Goal: Book appointment/travel/reservation

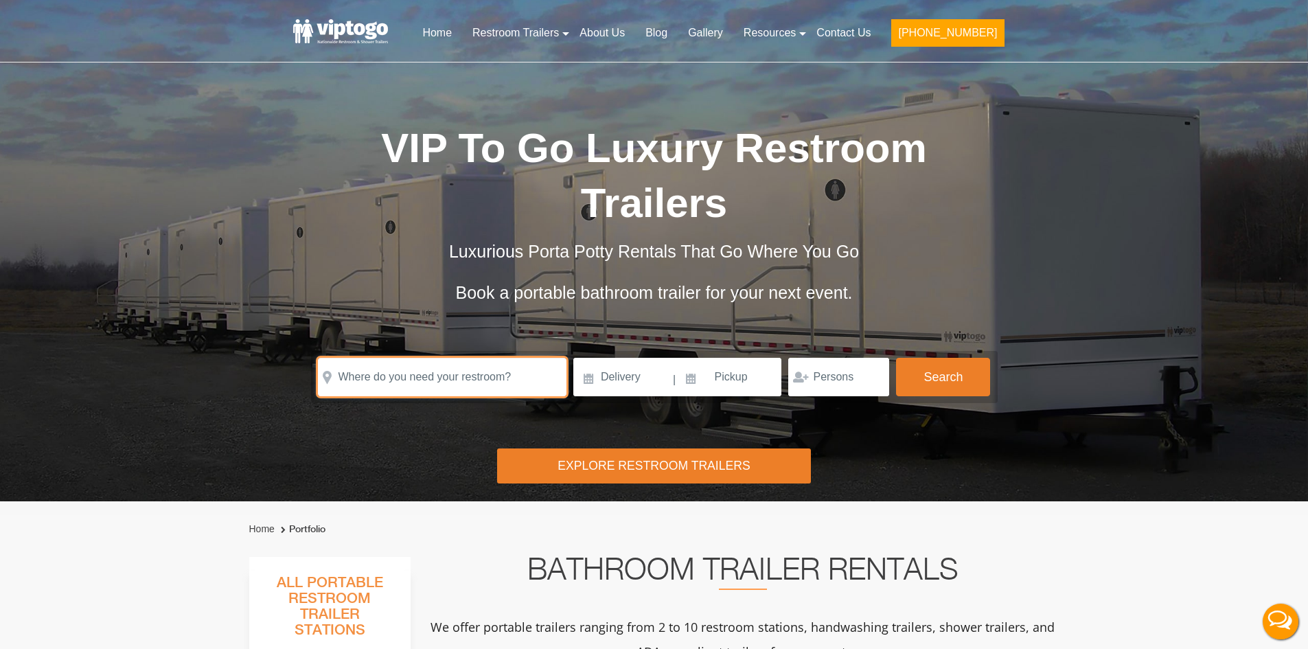
click at [463, 380] on input "text" at bounding box center [442, 377] width 249 height 38
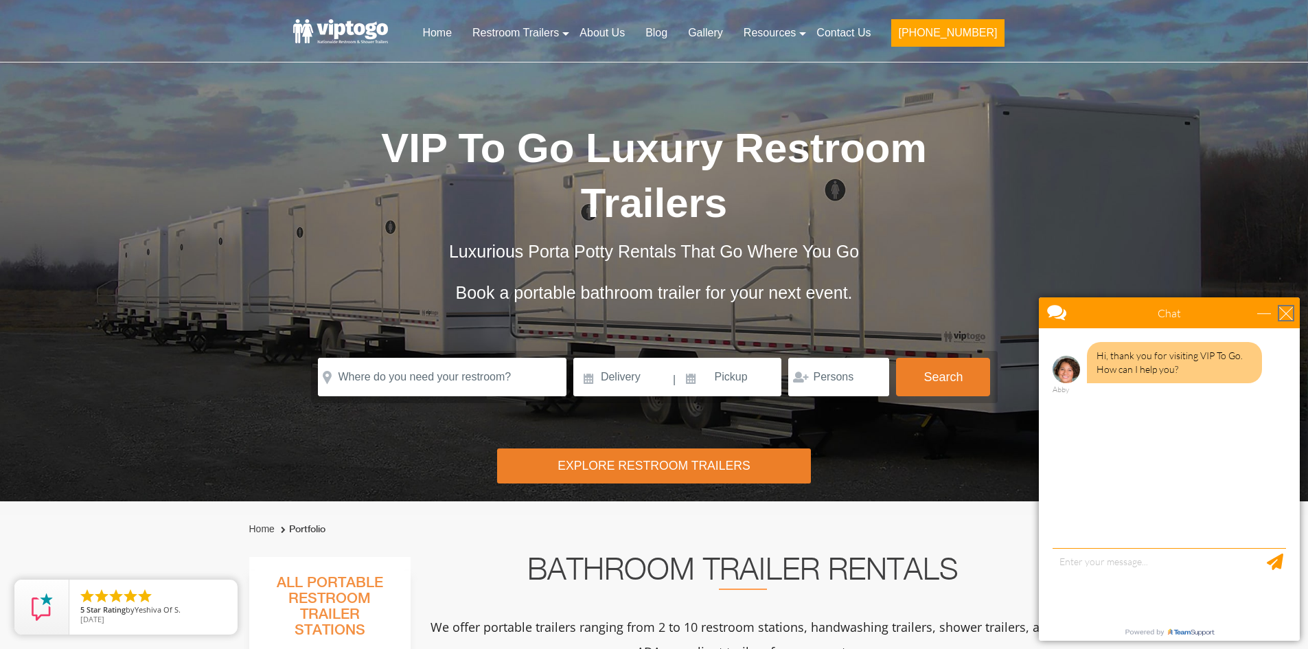
click at [1285, 311] on div "close" at bounding box center [1286, 313] width 14 height 14
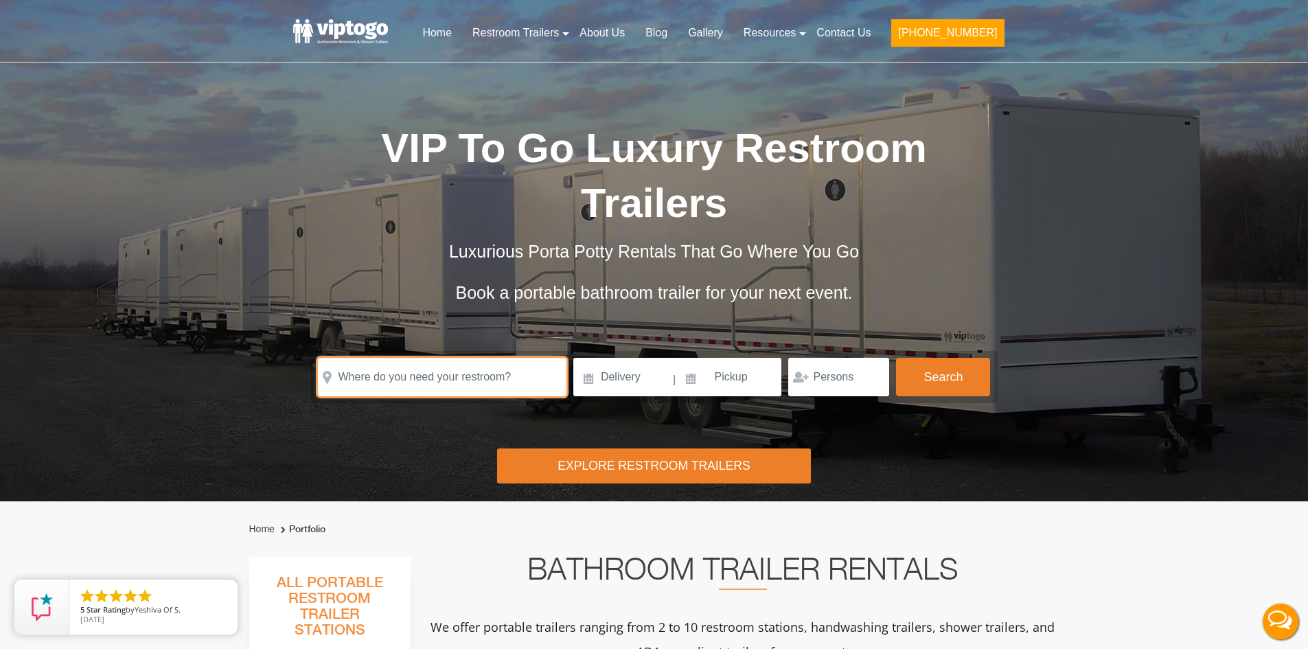
click at [435, 380] on input "text" at bounding box center [442, 377] width 249 height 38
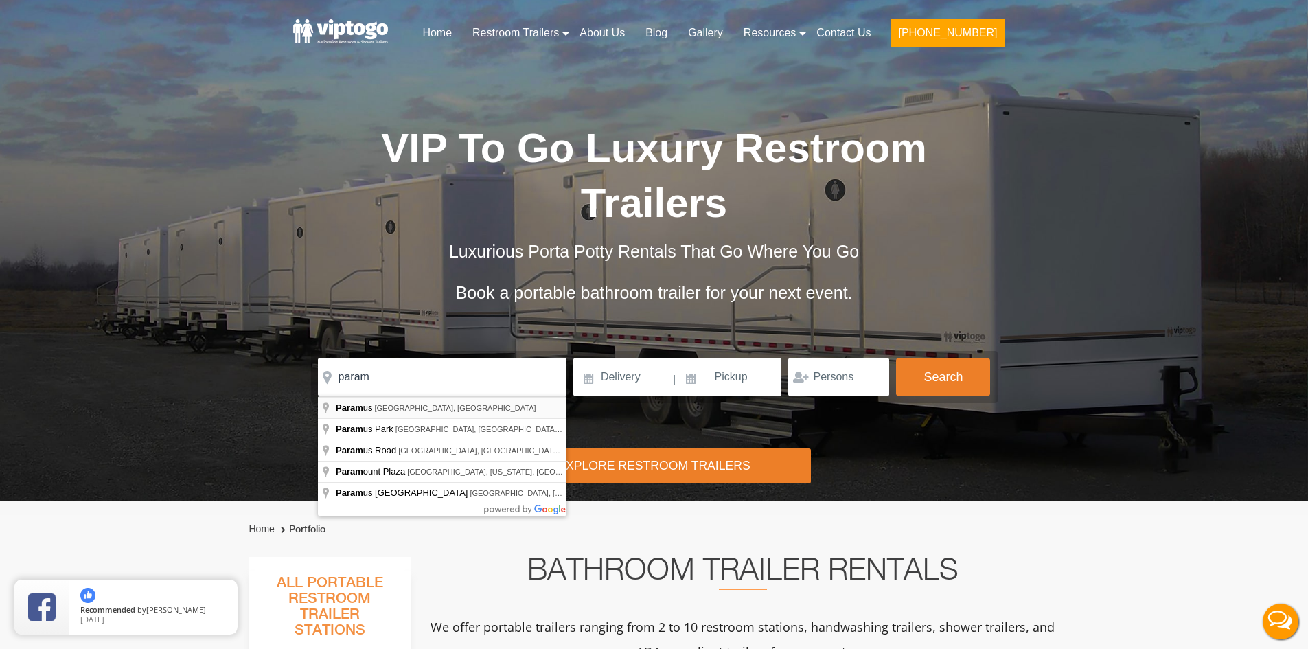
type input "[GEOGRAPHIC_DATA], [GEOGRAPHIC_DATA], [GEOGRAPHIC_DATA]"
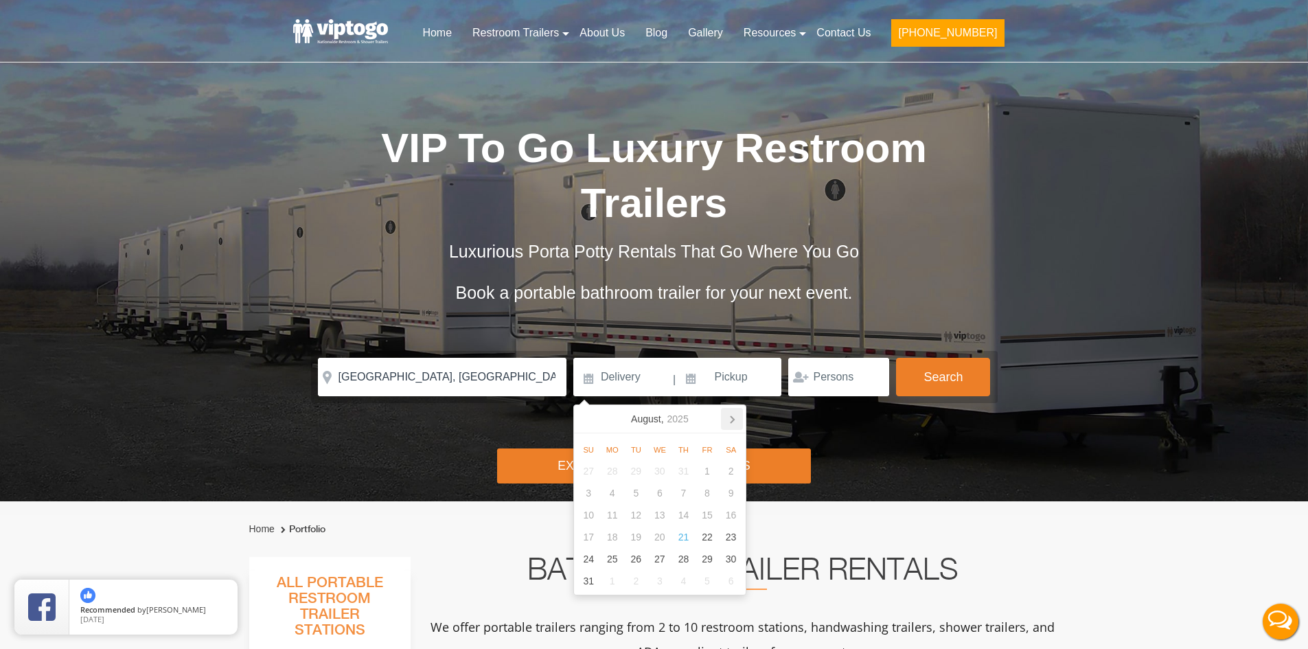
click at [732, 418] on icon at bounding box center [732, 419] width 3 height 7
click at [615, 514] on div "15" at bounding box center [612, 515] width 24 height 22
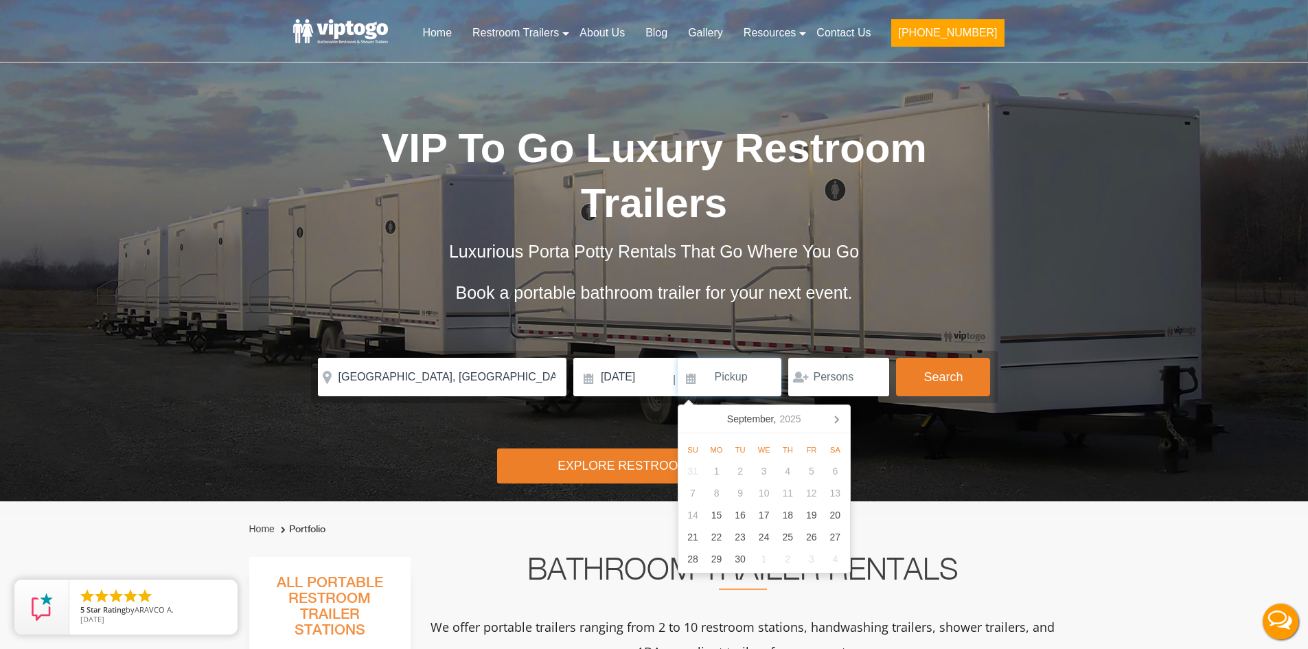
click at [746, 375] on input at bounding box center [730, 377] width 104 height 38
click at [836, 418] on icon at bounding box center [836, 419] width 3 height 7
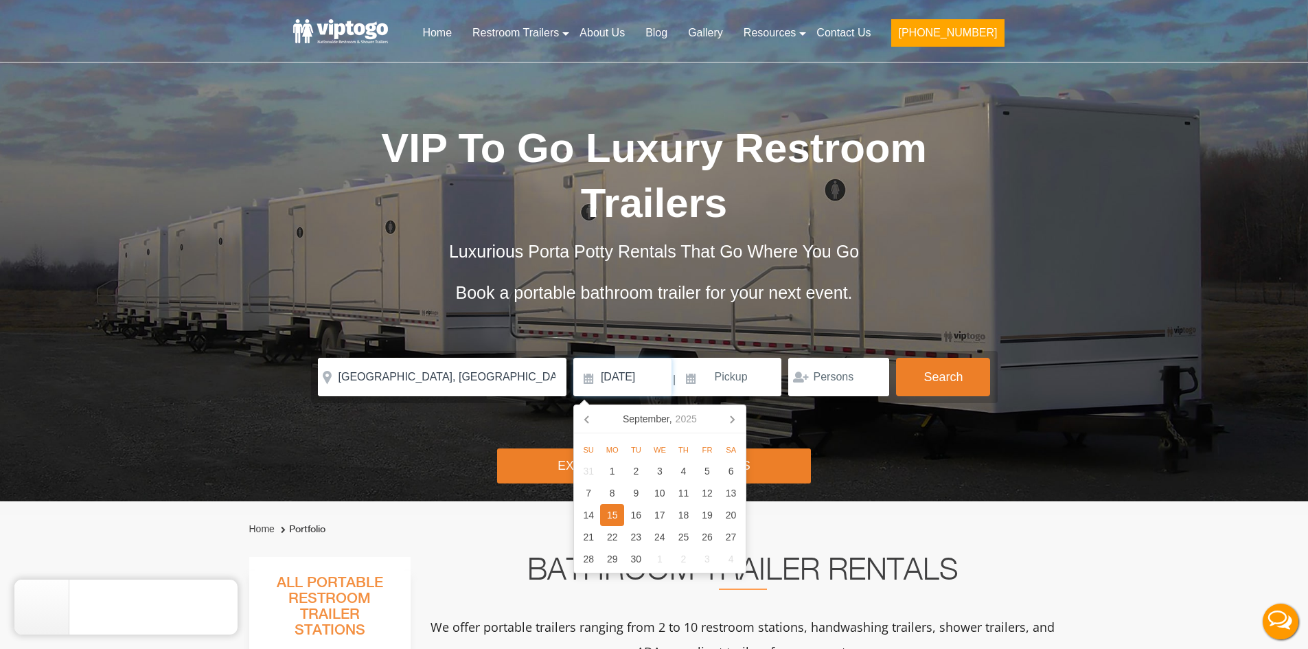
click at [648, 373] on input "[DATE]" at bounding box center [622, 377] width 98 height 38
click at [612, 539] on div "22" at bounding box center [612, 537] width 24 height 22
type input "[DATE]"
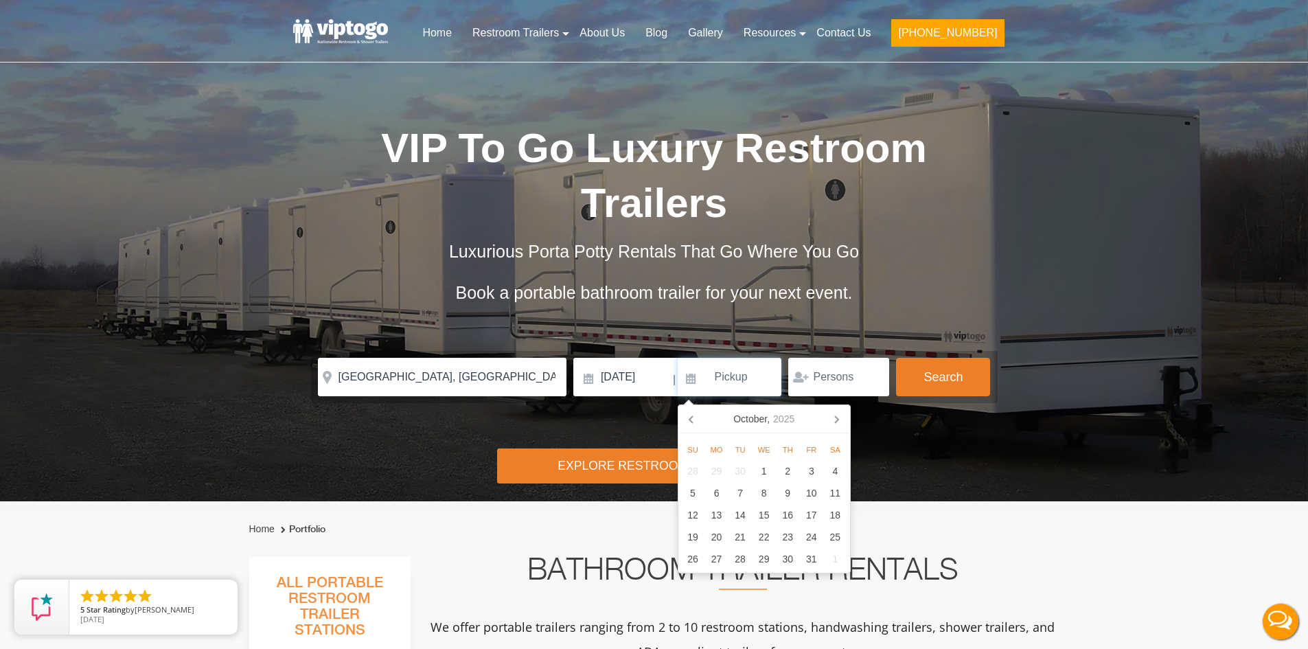
click at [723, 376] on input at bounding box center [730, 377] width 104 height 38
click at [815, 514] on div "17" at bounding box center [812, 515] width 24 height 22
type input "[DATE]"
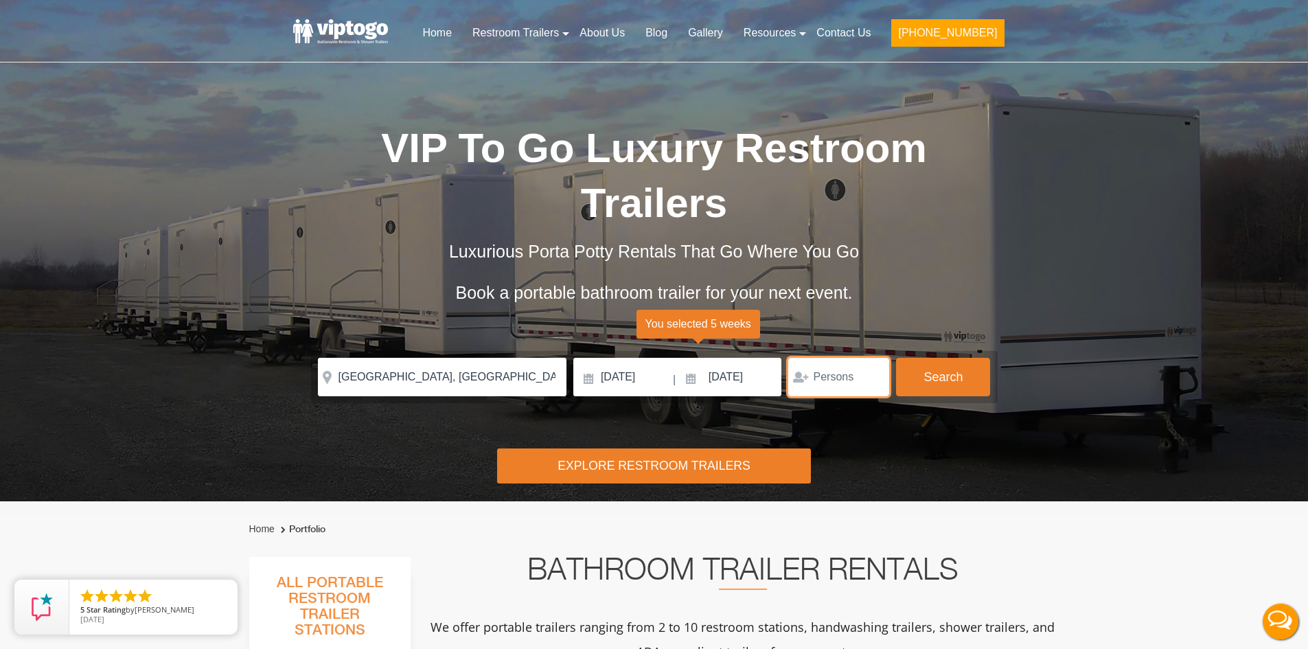
click at [819, 370] on input "number" at bounding box center [838, 377] width 101 height 38
type input "1"
click at [869, 373] on input "1" at bounding box center [838, 377] width 101 height 38
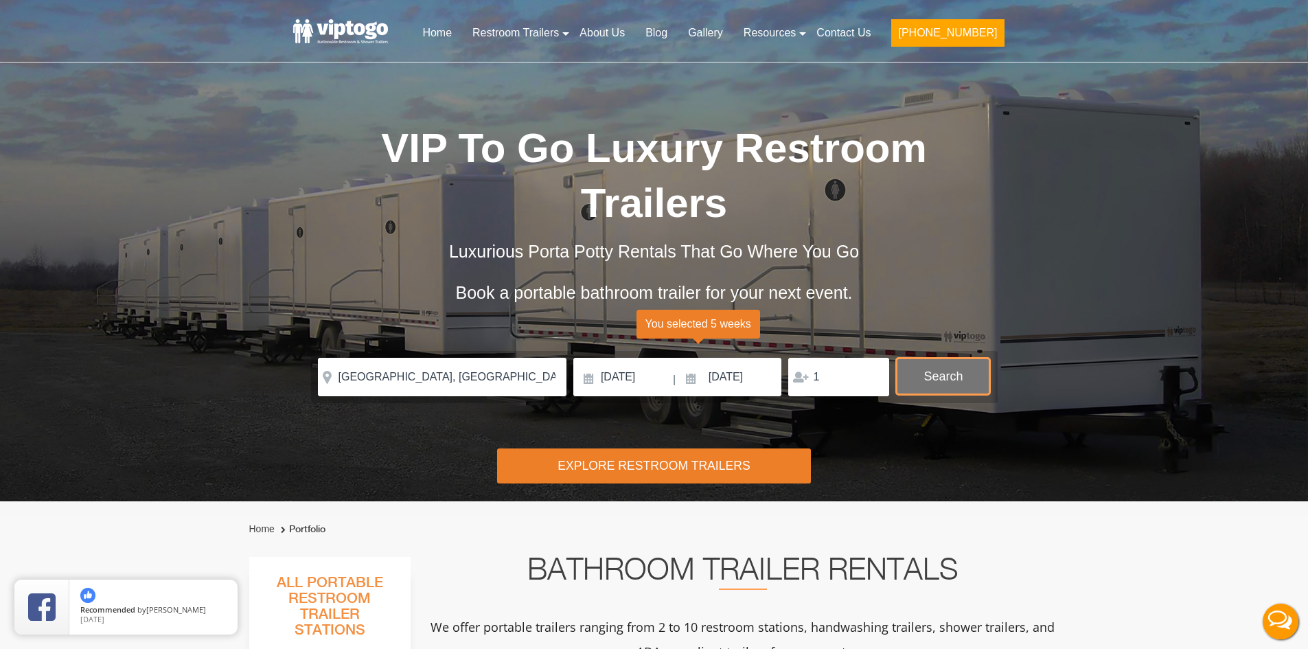
click at [930, 375] on button "Search" at bounding box center [943, 376] width 94 height 37
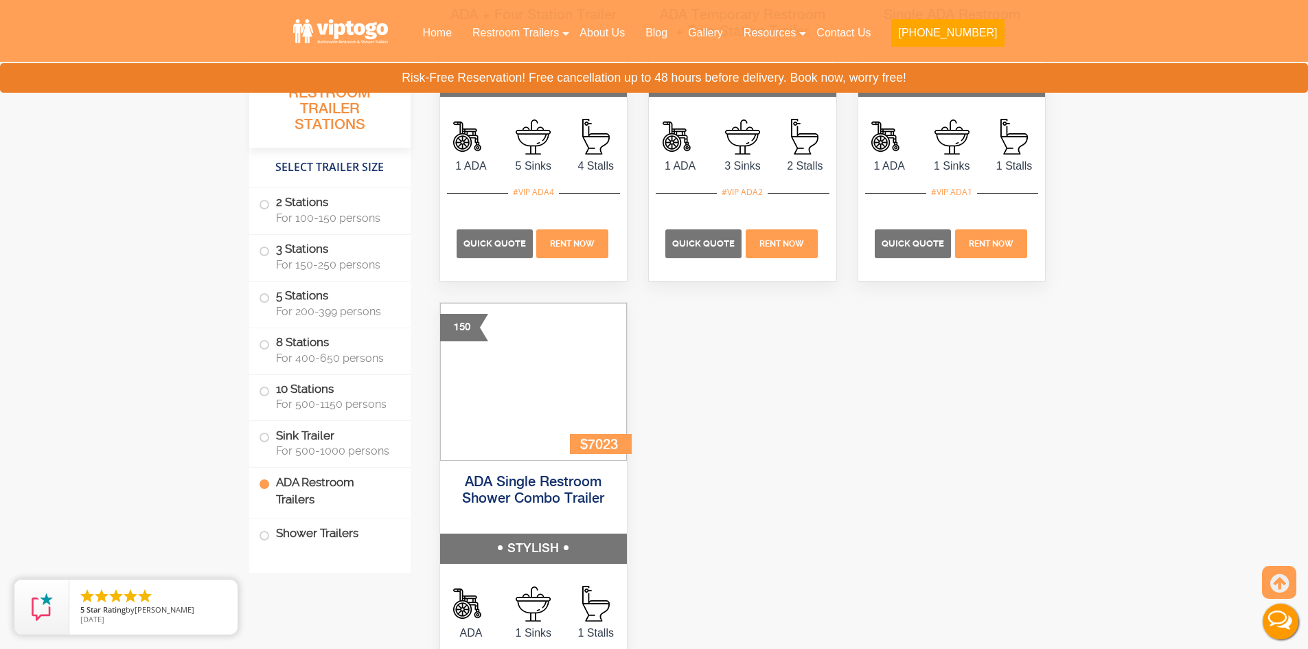
scroll to position [5088, 0]
